Goal: Information Seeking & Learning: Learn about a topic

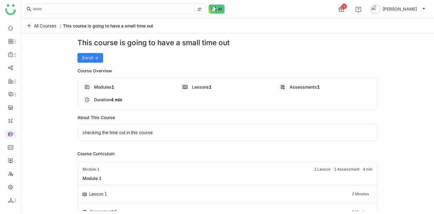
drag, startPoint x: 232, startPoint y: 41, endPoint x: 77, endPoint y: 43, distance: 154.0
click at [77, 43] on div "This course is going to have a small time out" at bounding box center [227, 42] width 300 height 11
copy div "This course is going to have a small time out"
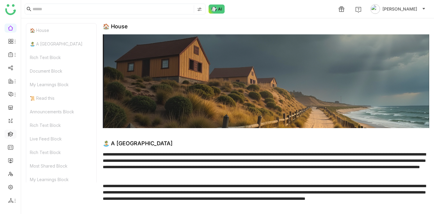
click at [8, 136] on link at bounding box center [10, 133] width 5 height 5
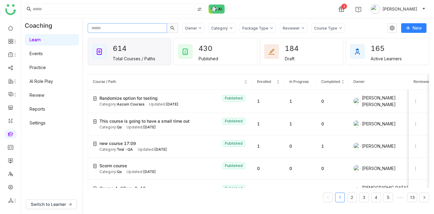
click at [122, 28] on input "text" at bounding box center [127, 28] width 79 height 10
paste input "**********"
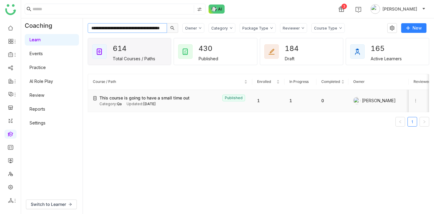
type input "**********"
click at [416, 102] on icon at bounding box center [416, 101] width 4 height 4
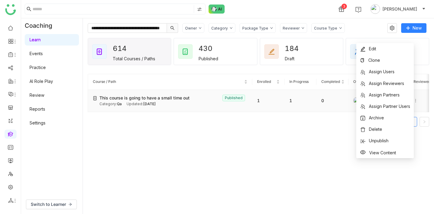
click at [195, 104] on div "Category: Qa Updated: [DATE]" at bounding box center [173, 104] width 148 height 6
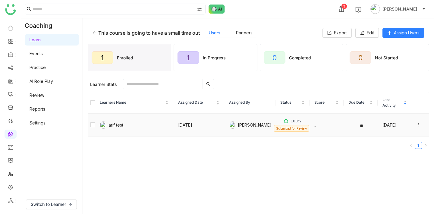
click at [421, 124] on div at bounding box center [421, 125] width 8 height 7
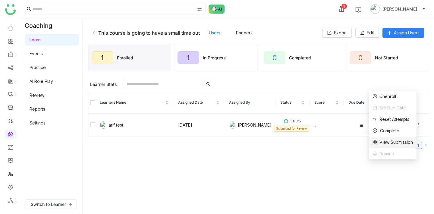
click at [402, 144] on div "View Submission" at bounding box center [393, 142] width 40 height 7
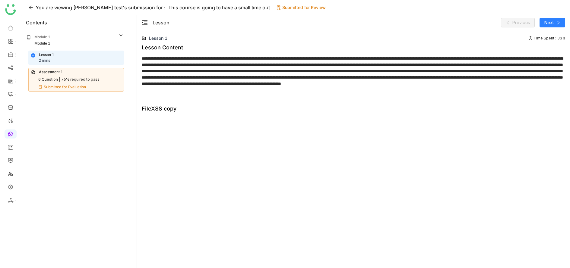
click at [88, 76] on div "Assessment 1 6 Question | 75% required to pass Submitted for Evaluation" at bounding box center [76, 80] width 96 height 24
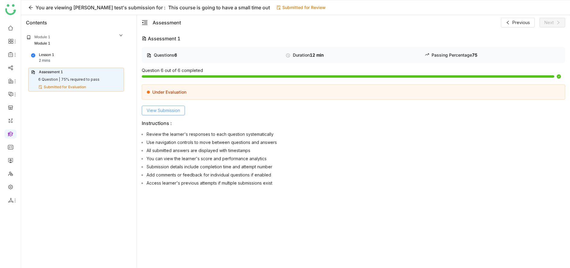
click at [161, 112] on span "View Submission" at bounding box center [162, 110] width 33 height 7
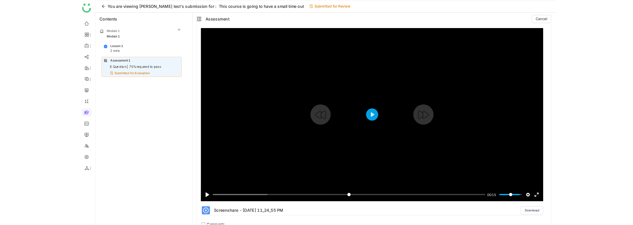
scroll to position [526, 0]
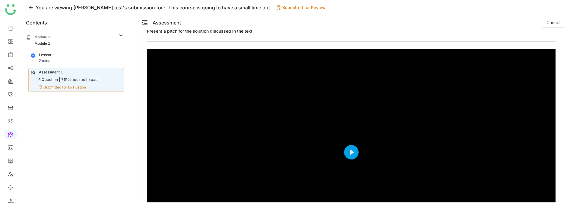
click at [143, 146] on div "Question 4 of 6 Pitch Attempted Score: 0 Time Spent : 21 s Present a pitch for …" at bounding box center [353, 157] width 423 height 295
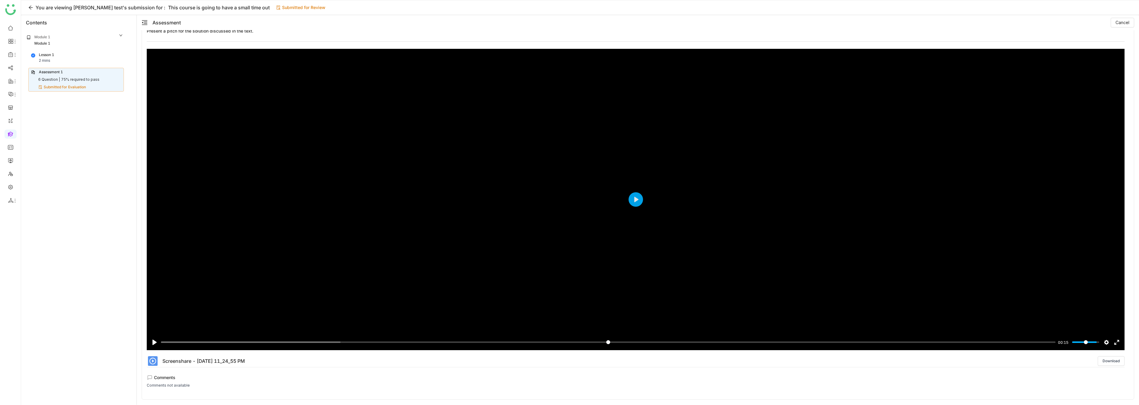
click at [59, 51] on div "Module 1 Module 1" at bounding box center [74, 40] width 105 height 20
click at [59, 60] on div "Lesson 1 2 mins" at bounding box center [76, 57] width 90 height 11
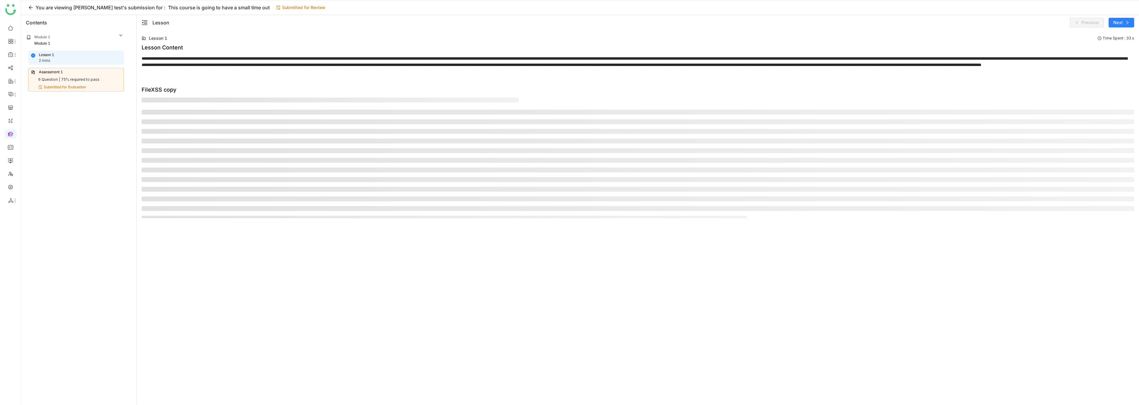
click at [63, 75] on div "Assessment 1" at bounding box center [51, 72] width 24 height 6
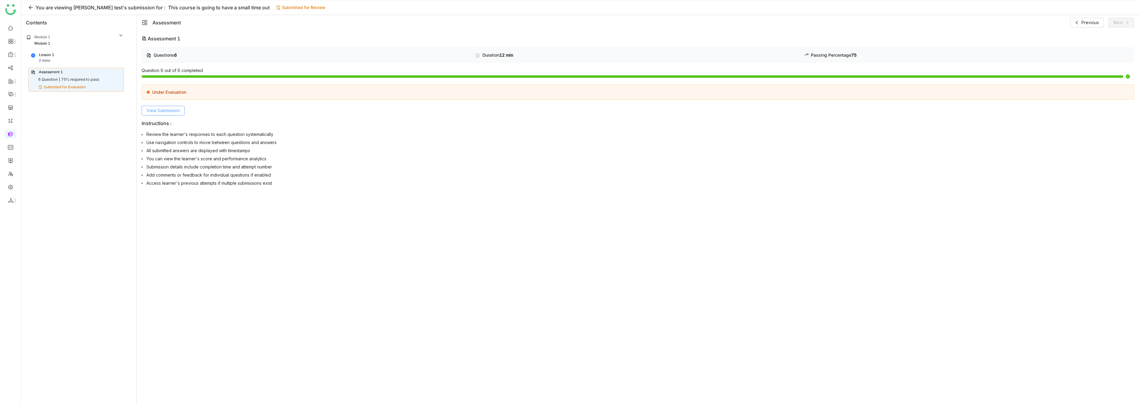
click at [163, 109] on span "View Submission" at bounding box center [162, 110] width 33 height 7
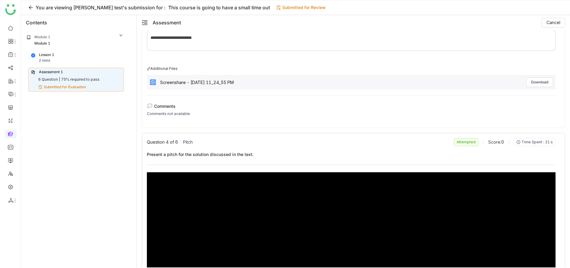
scroll to position [415, 0]
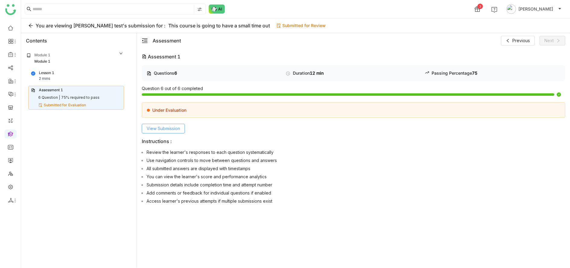
click at [185, 133] on button "View Submission" at bounding box center [163, 129] width 43 height 10
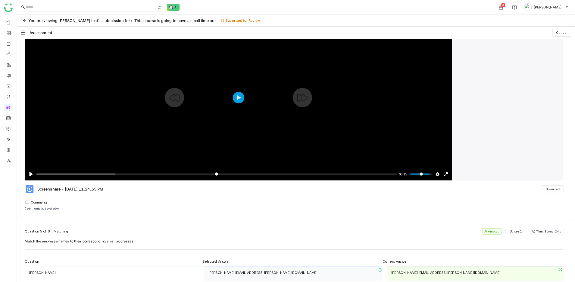
scroll to position [575, 0]
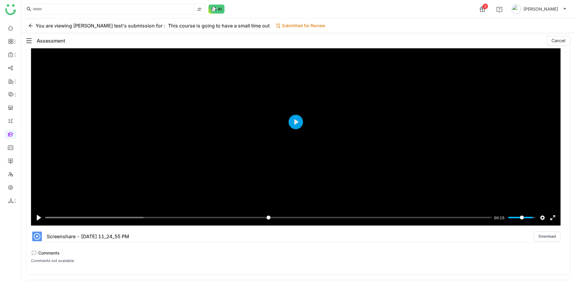
click at [30, 38] on icon "menu-fold" at bounding box center [29, 41] width 6 height 6
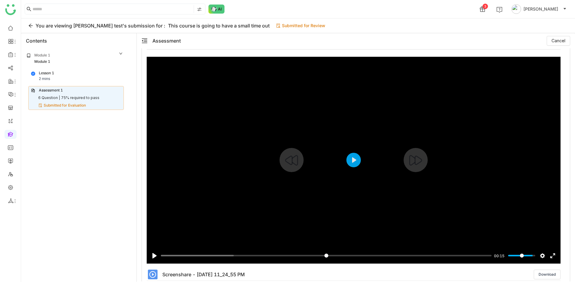
scroll to position [536, 0]
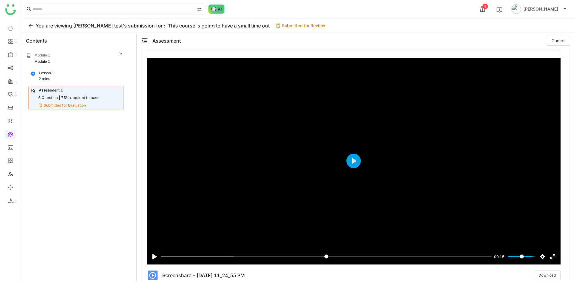
click at [47, 76] on div "2 mins" at bounding box center [44, 79] width 11 height 6
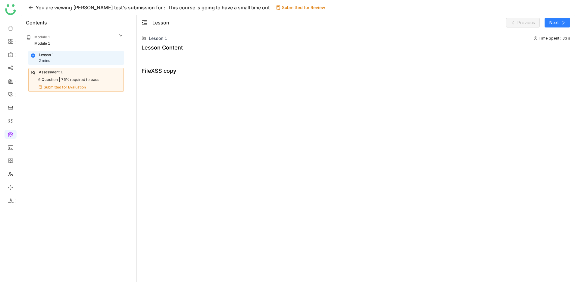
click at [48, 78] on div "6 Question |" at bounding box center [49, 80] width 22 height 6
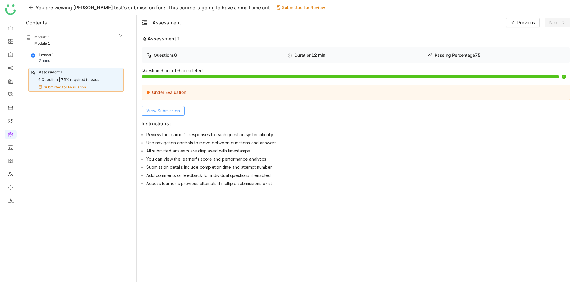
click at [169, 112] on span "View Submission" at bounding box center [162, 110] width 33 height 7
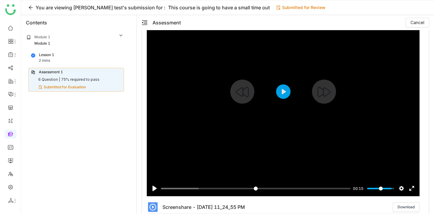
scroll to position [543, 0]
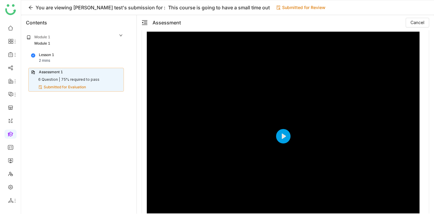
click at [79, 55] on div "Lesson 1 2 mins" at bounding box center [76, 57] width 90 height 11
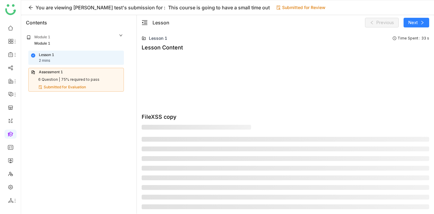
click at [76, 71] on div "Assessment 1" at bounding box center [76, 72] width 90 height 6
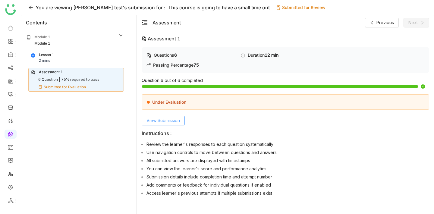
click at [175, 124] on button "View Submission" at bounding box center [163, 121] width 43 height 10
